Goal: Task Accomplishment & Management: Complete application form

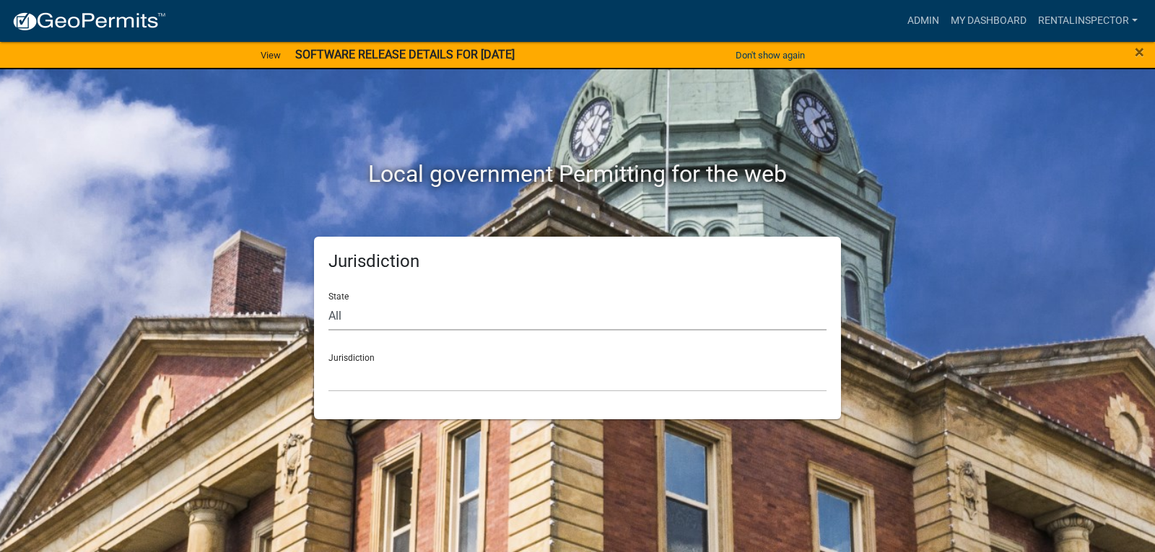
click at [333, 312] on select "All [US_STATE] [US_STATE] [US_STATE] [US_STATE] [US_STATE] [US_STATE] [US_STATE…" at bounding box center [577, 316] width 498 height 30
select select "[US_STATE]"
click at [328, 301] on select "All [US_STATE] [US_STATE] [US_STATE] [US_STATE] [US_STATE] [US_STATE] [US_STATE…" at bounding box center [577, 316] width 498 height 30
click at [382, 382] on select "City of [GEOGRAPHIC_DATA], [US_STATE] City of [GEOGRAPHIC_DATA], [US_STATE] Cit…" at bounding box center [577, 377] width 498 height 30
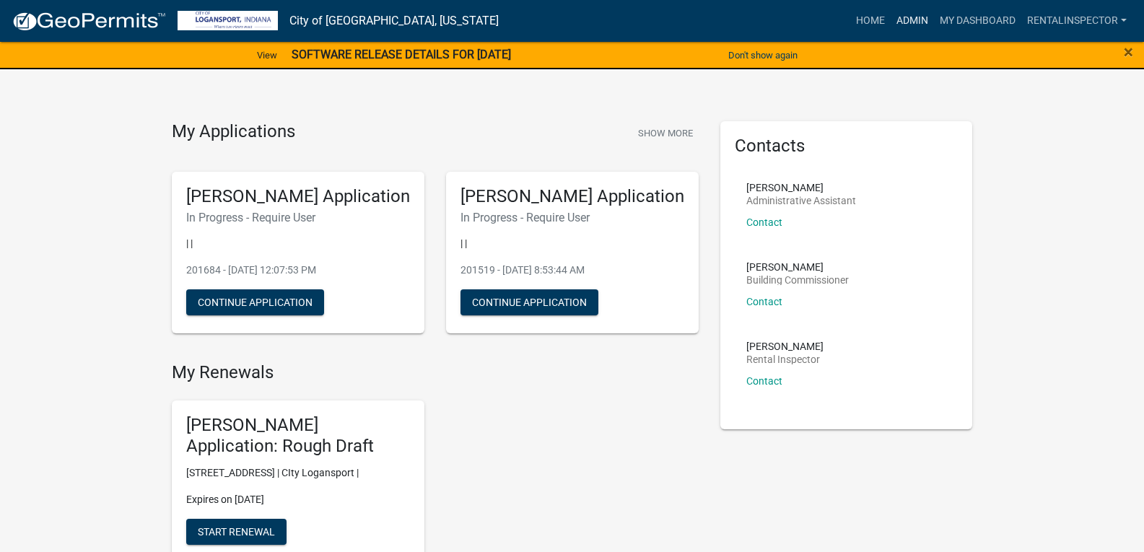
click at [916, 17] on link "Admin" at bounding box center [912, 20] width 43 height 27
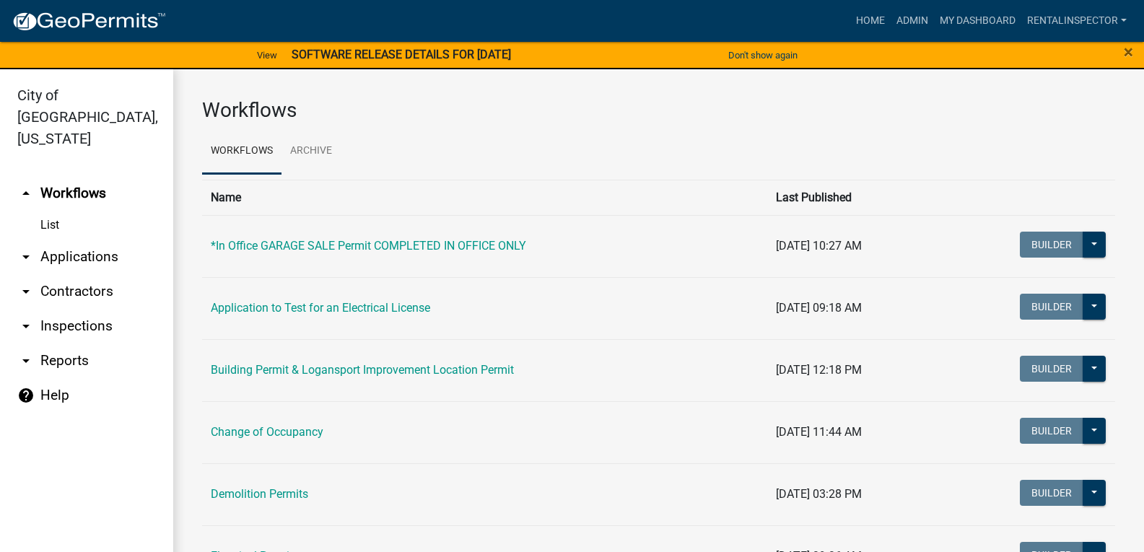
click at [98, 240] on link "arrow_drop_down Applications" at bounding box center [86, 257] width 173 height 35
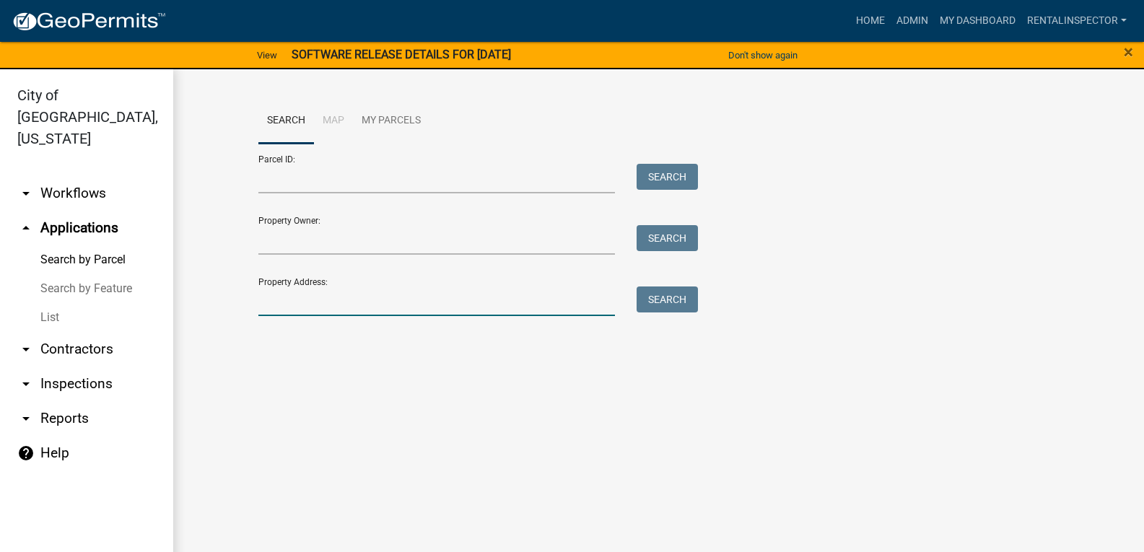
click at [294, 299] on input "Property Address:" at bounding box center [436, 301] width 357 height 30
click at [58, 303] on link "List" at bounding box center [86, 317] width 173 height 29
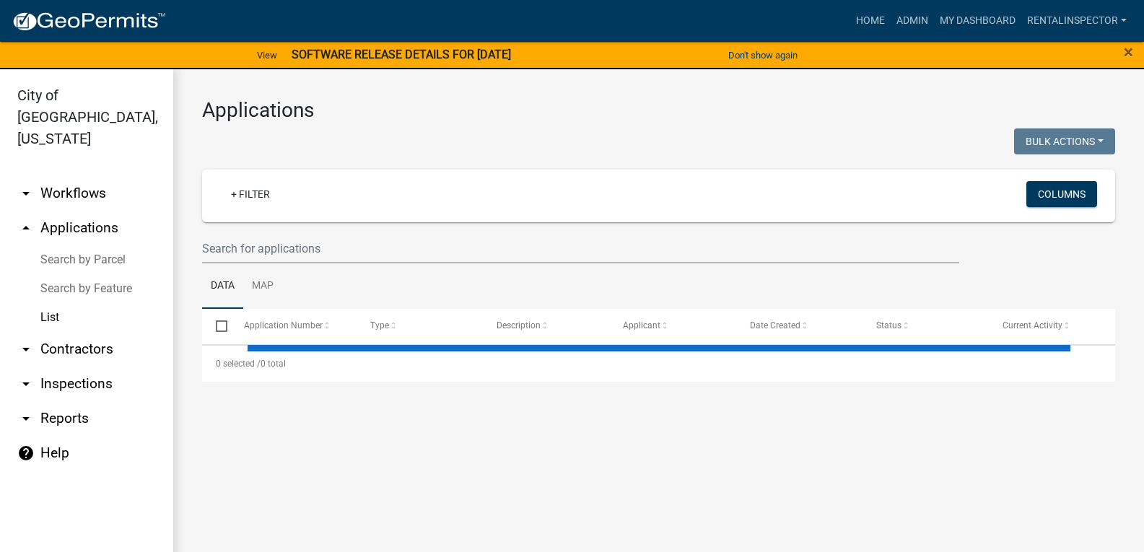
select select "3: 100"
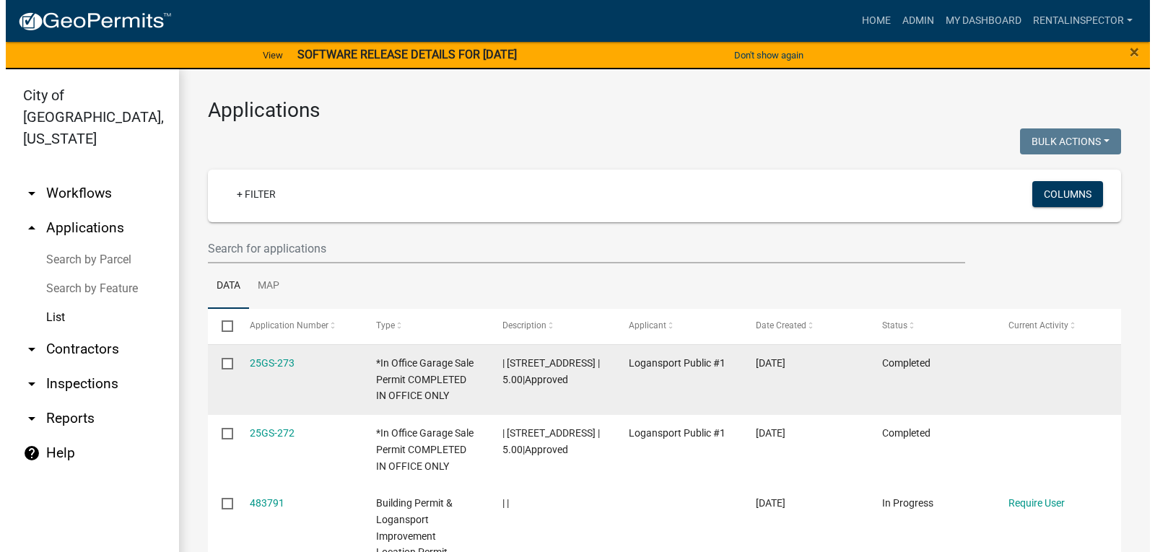
scroll to position [216, 0]
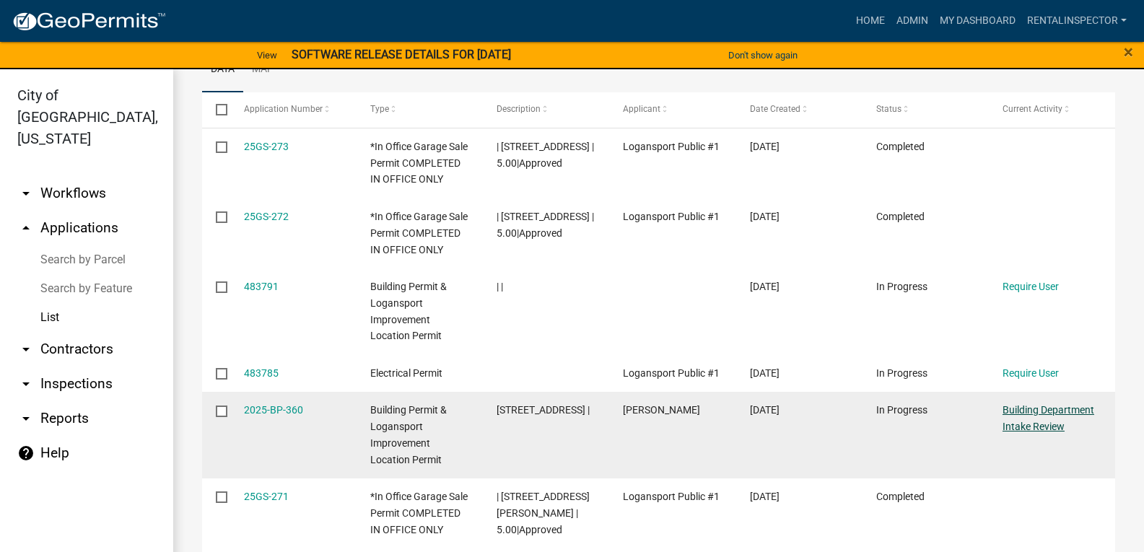
click at [1036, 408] on link "Building Department Intake Review" at bounding box center [1048, 418] width 92 height 28
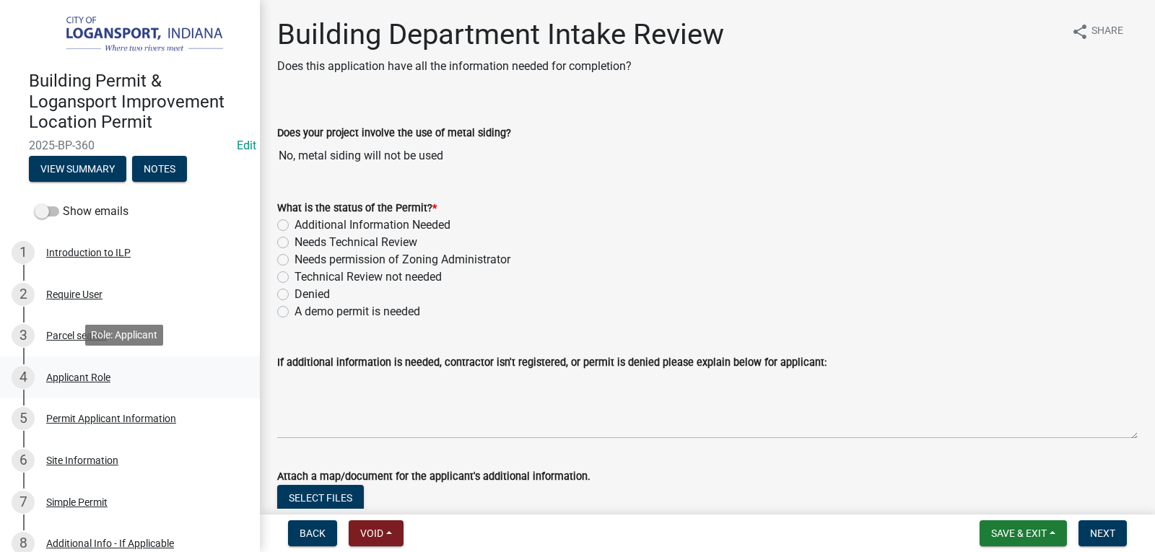
click at [102, 356] on link "4 Applicant Role" at bounding box center [130, 377] width 260 height 42
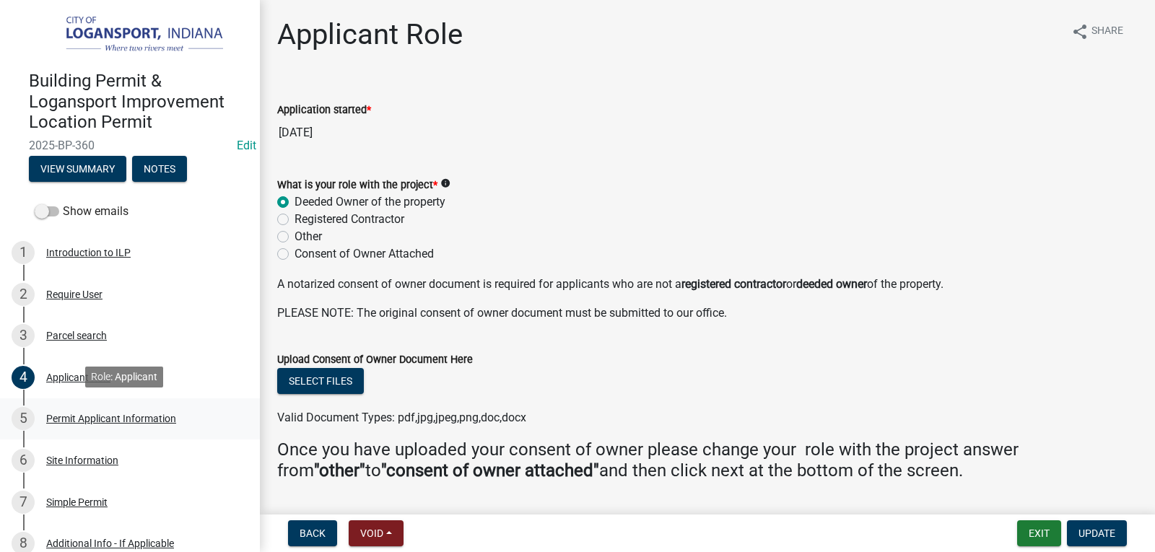
click at [97, 409] on div "5 Permit Applicant Information" at bounding box center [124, 418] width 225 height 23
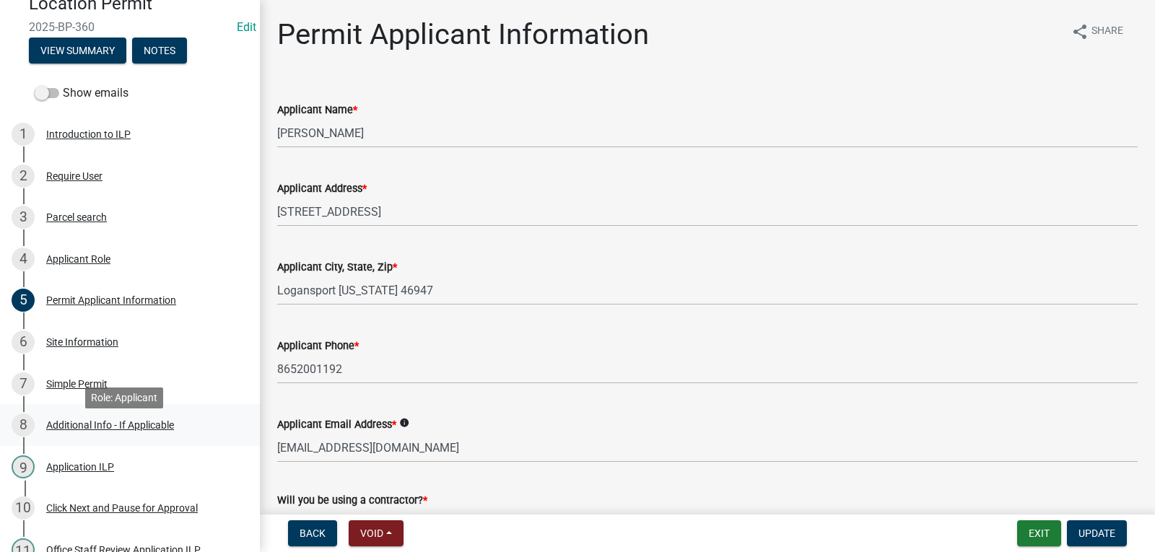
scroll to position [103, 0]
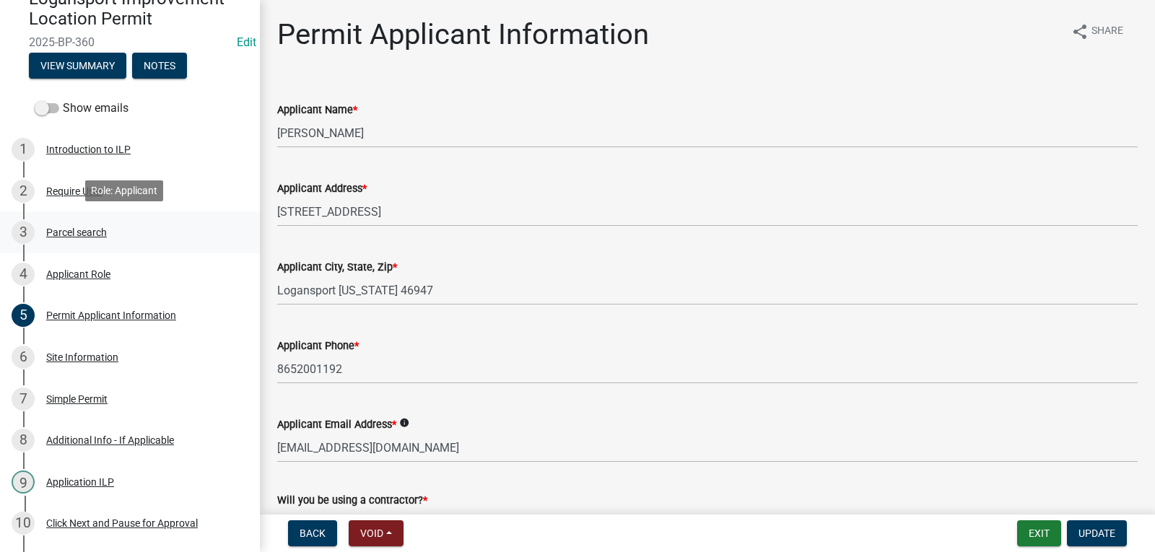
click at [75, 227] on div "Parcel search" at bounding box center [76, 232] width 61 height 10
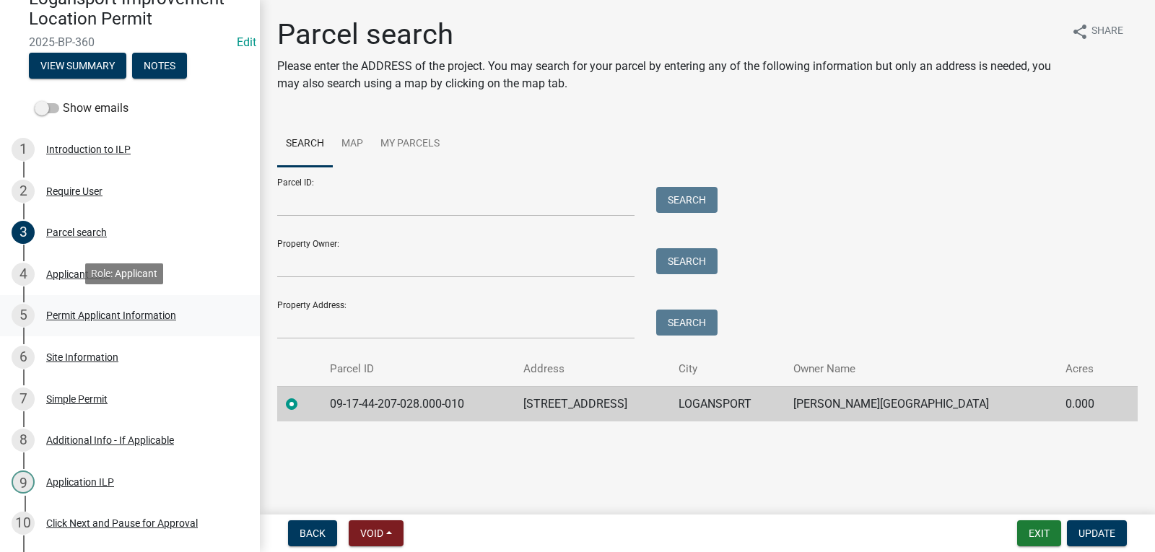
click at [164, 312] on div "Permit Applicant Information" at bounding box center [111, 315] width 130 height 10
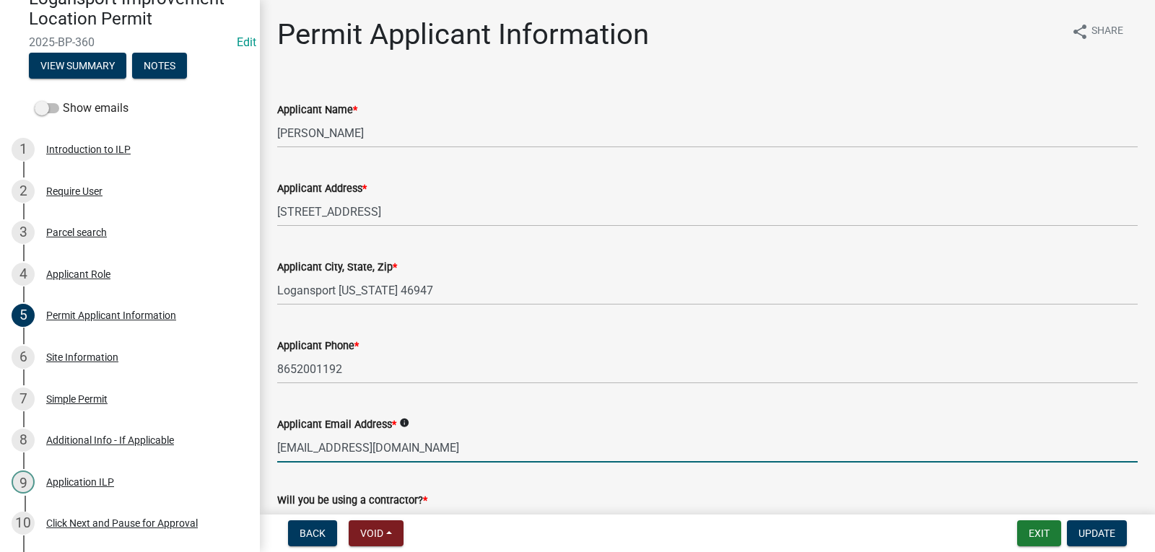
click at [373, 444] on input "[EMAIL_ADDRESS][DOMAIN_NAME]" at bounding box center [707, 448] width 860 height 30
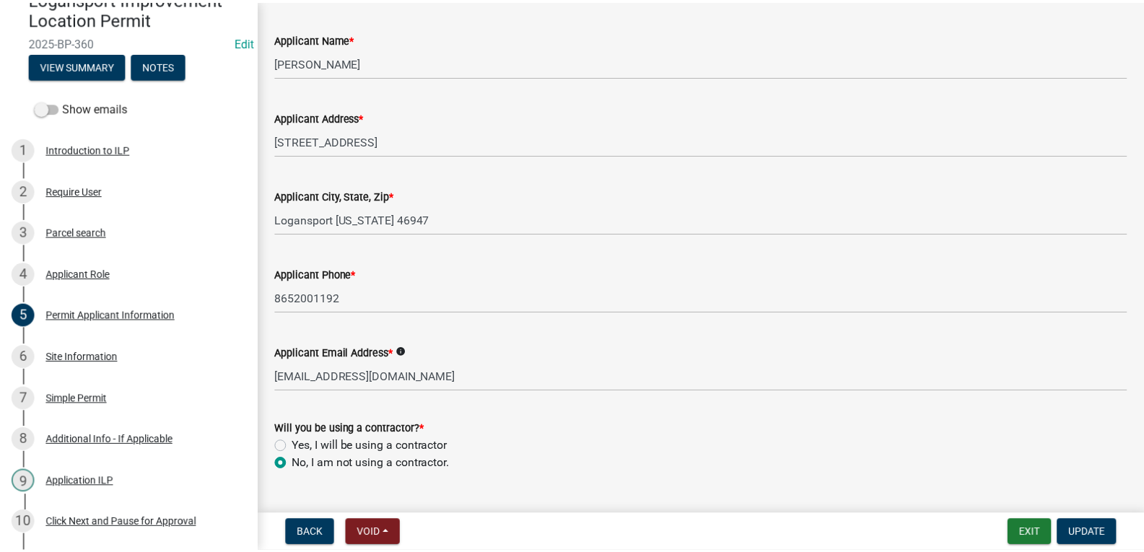
scroll to position [104, 0]
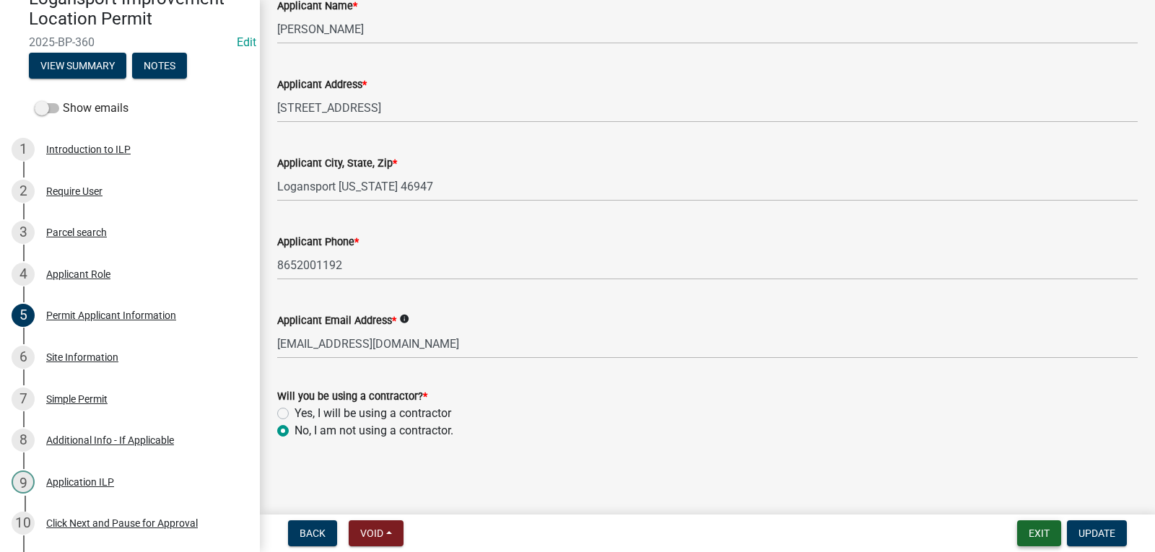
click at [1033, 526] on button "Exit" at bounding box center [1039, 533] width 44 height 26
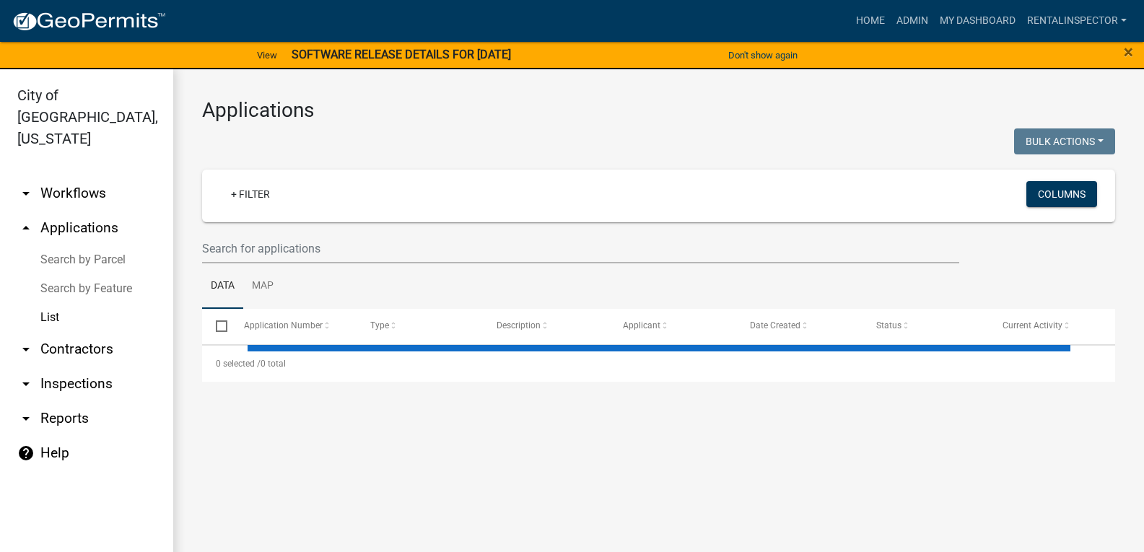
select select "3: 100"
